Goal: Find specific page/section: Find specific page/section

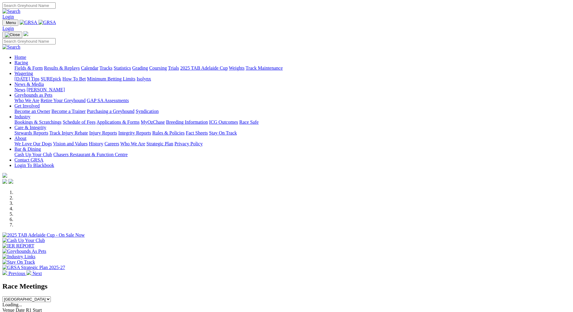
click at [28, 60] on link "Racing" at bounding box center [21, 62] width 14 height 5
click at [43, 66] on link "Fields & Form" at bounding box center [28, 68] width 28 height 5
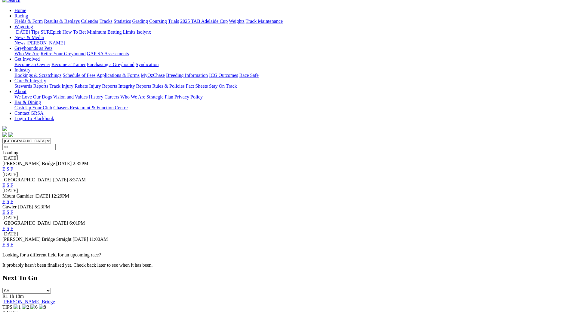
scroll to position [60, 0]
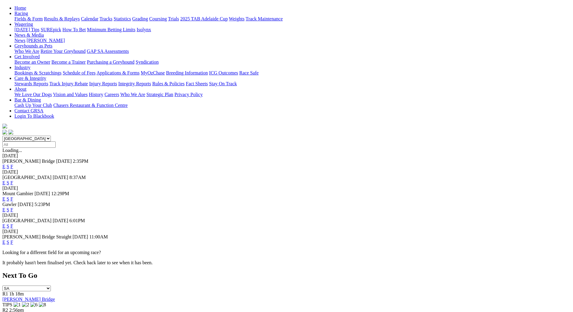
click at [13, 224] on link "F" at bounding box center [12, 226] width 3 height 5
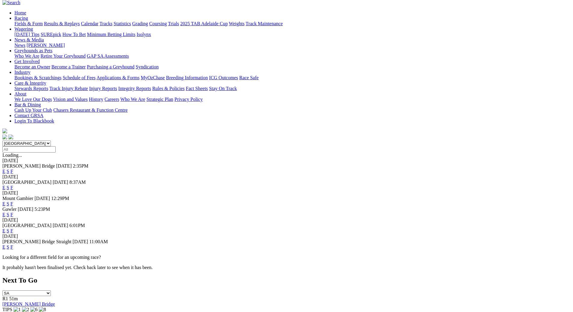
scroll to position [60, 0]
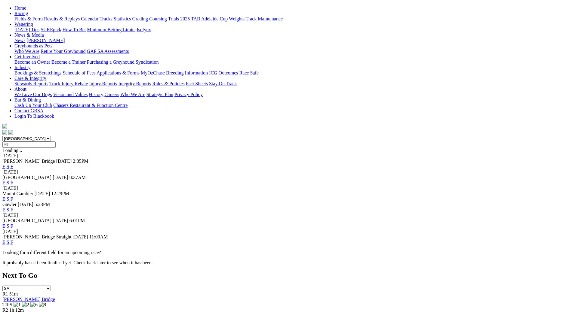
click at [13, 240] on link "F" at bounding box center [12, 242] width 3 height 5
